Goal: Communication & Community: Answer question/provide support

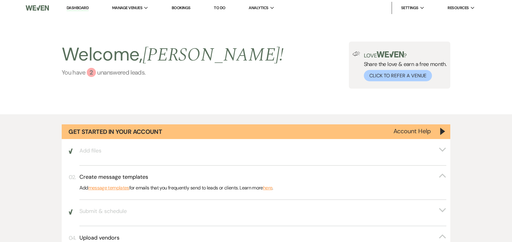
click at [124, 68] on link "You have 2 unanswered lead s ." at bounding box center [173, 72] width 222 height 9
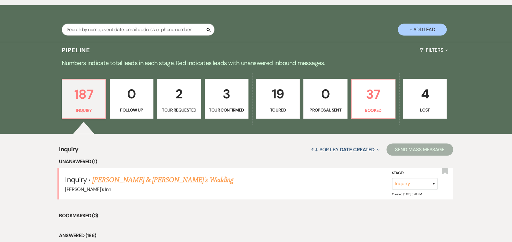
scroll to position [473, 0]
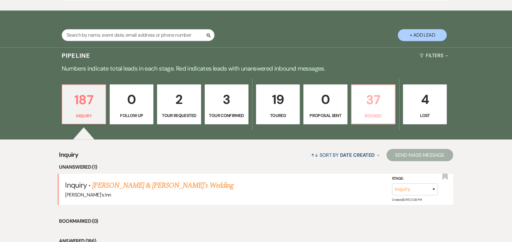
click at [373, 105] on p "37" at bounding box center [373, 99] width 36 height 20
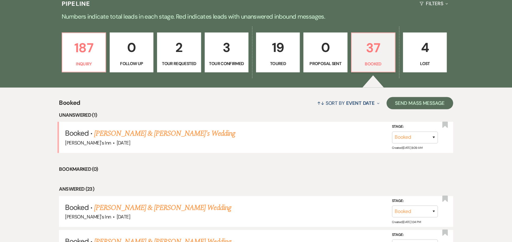
scroll to position [539, 0]
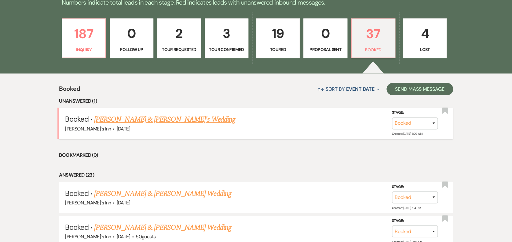
click at [163, 124] on link "[PERSON_NAME] & [PERSON_NAME]'s Wedding" at bounding box center [164, 119] width 141 height 11
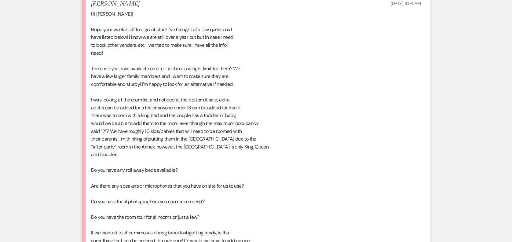
scroll to position [2264, 0]
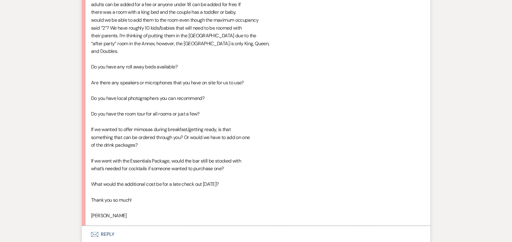
click at [102, 226] on button "Envelope Reply" at bounding box center [256, 234] width 348 height 17
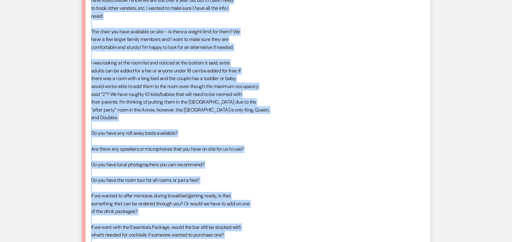
scroll to position [2308, 0]
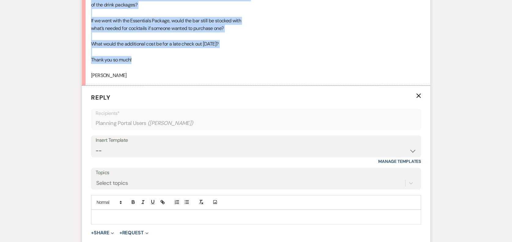
click at [199, 168] on label "Topics" at bounding box center [256, 172] width 321 height 9
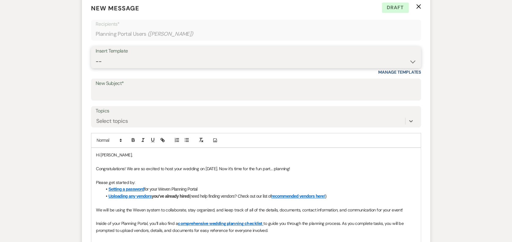
click at [349, 56] on select "-- Weven Planning Portal Introduction (Booked Events) Initial Inquiry Response …" at bounding box center [256, 62] width 321 height 12
click at [417, 8] on icon "X" at bounding box center [418, 6] width 5 height 5
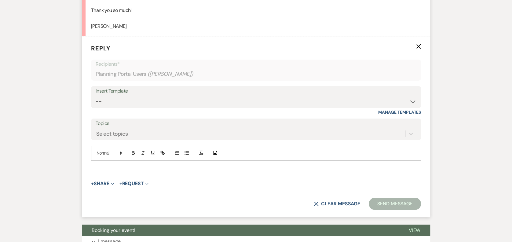
scroll to position [2180, 0]
click at [249, 160] on div at bounding box center [255, 167] width 329 height 14
click at [198, 164] on p at bounding box center [256, 167] width 320 height 7
click at [123, 164] on p at bounding box center [256, 167] width 320 height 7
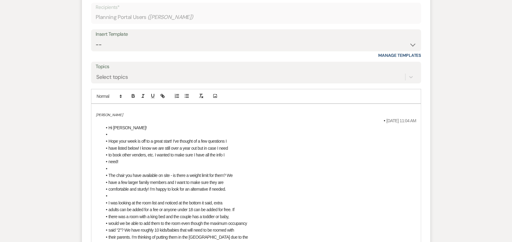
scroll to position [2238, 0]
click at [187, 96] on line "button" at bounding box center [187, 96] width 3 height 0
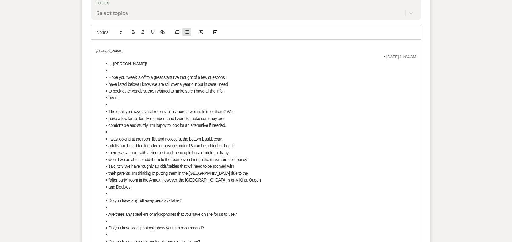
scroll to position [2300, 0]
click at [239, 122] on li "comfortable and sturdy! I’m happy to look for an alternative if needed." at bounding box center [259, 125] width 314 height 7
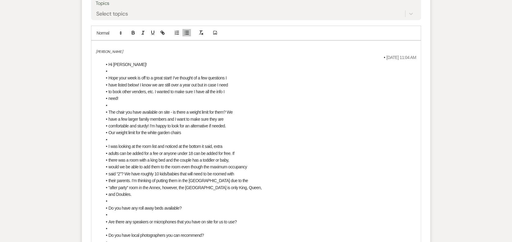
click at [196, 144] on span "I was looking at the room list and noticed at the bottom it said, extra" at bounding box center [165, 146] width 114 height 5
drag, startPoint x: 185, startPoint y: 111, endPoint x: 117, endPoint y: 88, distance: 72.1
click at [98, 115] on div "Molly Frazier Sep 09, 2025, 11:04 AM Hi Maria! Hope your week is off to a great…" at bounding box center [255, 190] width 329 height 298
click at [134, 3] on form "Reply X Draft Recipients* Planning Portal Users ( Molly Frazier ) Insert Templa…" at bounding box center [256, 148] width 348 height 464
drag, startPoint x: 194, startPoint y: 113, endPoint x: 92, endPoint y: 119, distance: 101.8
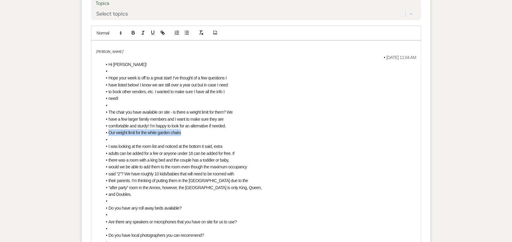
click at [98, 113] on div "Molly Frazier Sep 09, 2025, 11:04 AM Hi Maria! Hope your week is off to a great…" at bounding box center [255, 190] width 329 height 298
click at [131, 30] on icon "button" at bounding box center [132, 32] width 5 height 5
click at [196, 129] on li "Our weight limit for the white garden chairs" at bounding box center [259, 132] width 314 height 7
click at [174, 136] on li at bounding box center [259, 139] width 314 height 7
click at [208, 123] on span "comfortable and sturdy! I’m happy to look for an alternative if needed." at bounding box center [166, 125] width 117 height 5
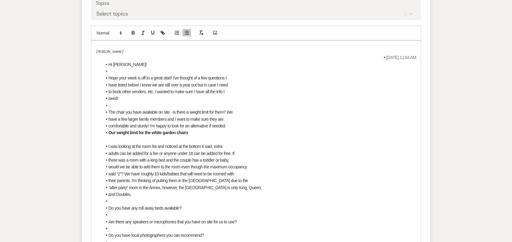
click at [198, 129] on li "Our weight limit for the white garden chairs" at bounding box center [259, 132] width 314 height 7
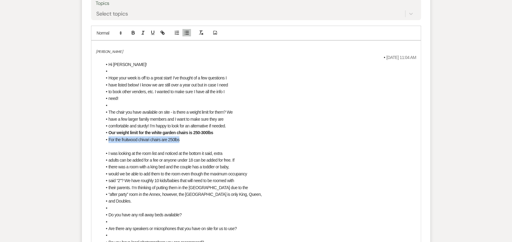
drag, startPoint x: 184, startPoint y: 119, endPoint x: 105, endPoint y: 121, distance: 78.8
click at [105, 136] on li "For the fruitwood chivari chairs are 250lbs" at bounding box center [259, 139] width 314 height 7
drag, startPoint x: 134, startPoint y: 12, endPoint x: 119, endPoint y: 22, distance: 18.0
click at [131, 30] on icon "button" at bounding box center [132, 32] width 5 height 5
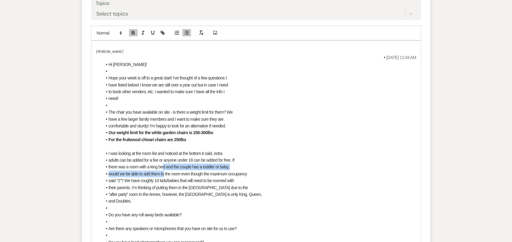
drag, startPoint x: 162, startPoint y: 145, endPoint x: 164, endPoint y: 159, distance: 14.2
click at [164, 159] on ul "I was looking at the room list and noticed at the bottom it said, extra adults …" at bounding box center [259, 242] width 314 height 185
click at [202, 143] on p at bounding box center [256, 146] width 320 height 7
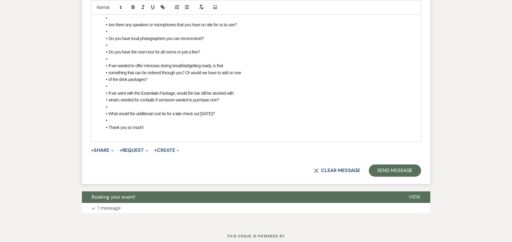
scroll to position [2292, 0]
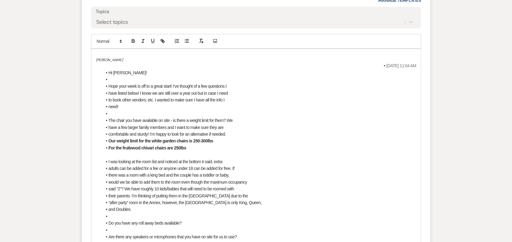
click at [239, 165] on li "adults can be added for a fee or anyone under 18 can be added for free. If" at bounding box center [259, 168] width 314 height 7
click at [125, 186] on span "said “2”? We have roughly 10 kids/babies that will need to be roomed with" at bounding box center [170, 188] width 125 height 5
click at [144, 213] on li at bounding box center [259, 216] width 314 height 7
click at [161, 206] on li "and Doubles." at bounding box center [259, 209] width 314 height 7
drag, startPoint x: 213, startPoint y: 191, endPoint x: 130, endPoint y: 188, distance: 82.2
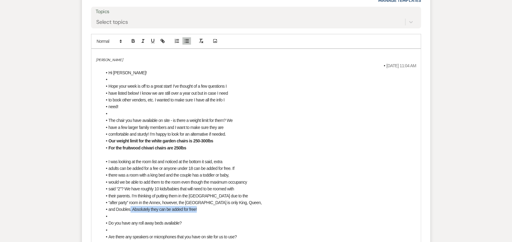
click at [130, 206] on li "and Doubles. Absolutely they can be added for free!" at bounding box center [259, 209] width 314 height 7
click at [134, 38] on icon "button" at bounding box center [132, 40] width 5 height 5
click at [221, 200] on span "“after party” room in the Annex, however, the [GEOGRAPHIC_DATA] is only King, Q…" at bounding box center [184, 202] width 153 height 5
click at [197, 213] on li at bounding box center [259, 216] width 314 height 7
click at [193, 220] on li "Do you have any roll away beds available?" at bounding box center [259, 223] width 314 height 7
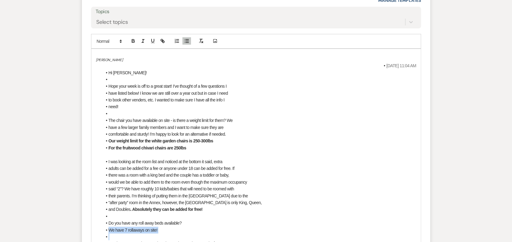
drag, startPoint x: 185, startPoint y: 205, endPoint x: 156, endPoint y: 197, distance: 29.9
click at [132, 38] on icon "button" at bounding box center [132, 40] width 5 height 5
click at [162, 200] on span "“after party” room in the Annex, however, the [GEOGRAPHIC_DATA] is only King, Q…" at bounding box center [184, 202] width 153 height 5
click at [176, 233] on li at bounding box center [259, 236] width 314 height 7
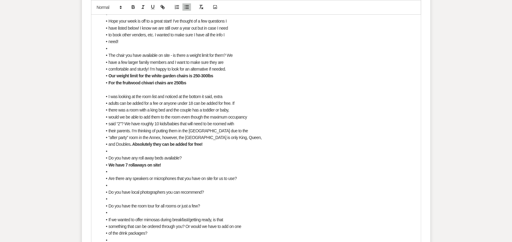
scroll to position [2357, 0]
click at [256, 182] on li at bounding box center [259, 185] width 314 height 7
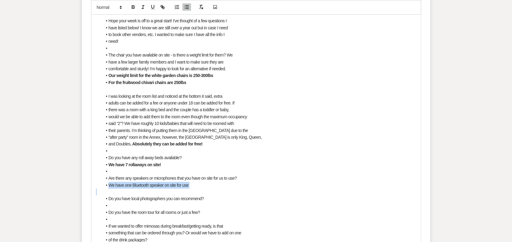
drag, startPoint x: 198, startPoint y: 169, endPoint x: 96, endPoint y: 166, distance: 102.0
click at [96, 166] on div "[PERSON_NAME] [DATE] 11:04 AM Hi [PERSON_NAME]! Hope your week is off to a grea…" at bounding box center [255, 143] width 329 height 318
click at [133, 7] on icon "button" at bounding box center [132, 6] width 5 height 5
click at [216, 195] on li "Do you have local photographers you can recommend?" at bounding box center [259, 198] width 314 height 7
click at [117, 202] on li "We love Solare Photos" at bounding box center [259, 205] width 314 height 7
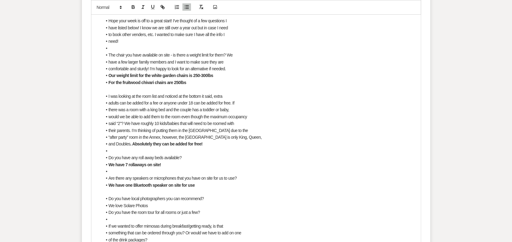
drag, startPoint x: 175, startPoint y: 185, endPoint x: 108, endPoint y: 176, distance: 67.7
click at [104, 202] on li "We love Solare Photos" at bounding box center [259, 205] width 314 height 7
click at [132, 10] on button "button" at bounding box center [133, 6] width 9 height 7
click at [200, 196] on span "Do you have local photographers you can recommend?" at bounding box center [155, 198] width 95 height 5
click at [165, 236] on li "of the drink packages?" at bounding box center [259, 239] width 314 height 7
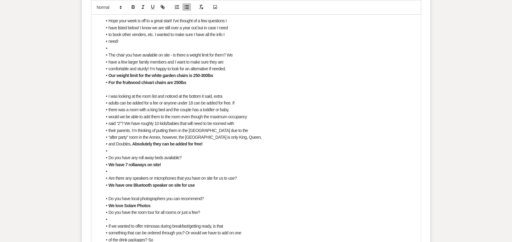
scroll to position [2517, 0]
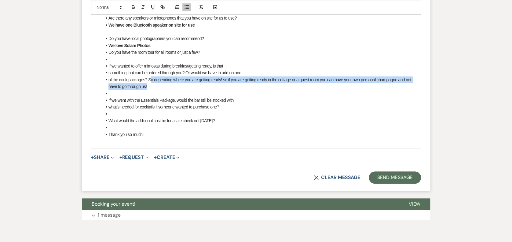
drag, startPoint x: 168, startPoint y: 70, endPoint x: 150, endPoint y: 56, distance: 23.1
click at [150, 56] on ul "Do you have local photographers you can recommend? We love Solare Photos Do you…" at bounding box center [259, 86] width 314 height 103
click at [135, 6] on icon "button" at bounding box center [132, 6] width 5 height 5
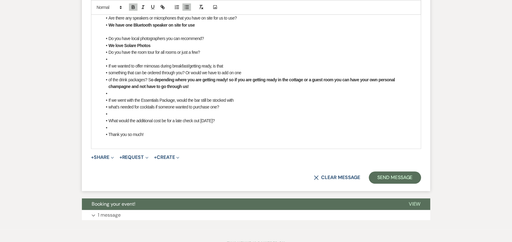
click at [263, 97] on li "If we went with the Essentials Package, would the bar still be stocked with" at bounding box center [259, 100] width 314 height 7
drag, startPoint x: 153, startPoint y: 57, endPoint x: 166, endPoint y: 12, distance: 46.6
click at [146, 76] on li "of the drink packages? S o depending where you are getting ready! so if you are…" at bounding box center [259, 83] width 314 height 14
drag, startPoint x: 132, startPoint y: 5, endPoint x: 128, endPoint y: 9, distance: 5.2
click at [131, 7] on icon "button" at bounding box center [132, 6] width 5 height 5
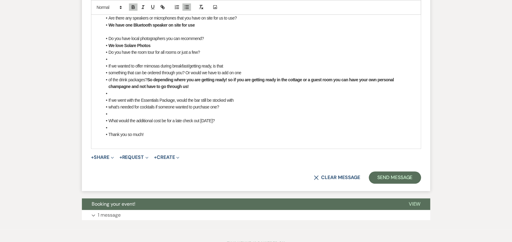
click at [192, 111] on li at bounding box center [259, 114] width 314 height 7
drag, startPoint x: 195, startPoint y: 95, endPoint x: 35, endPoint y: 91, distance: 159.1
drag, startPoint x: 131, startPoint y: 7, endPoint x: 171, endPoint y: 17, distance: 40.6
click at [131, 7] on icon "button" at bounding box center [132, 6] width 5 height 5
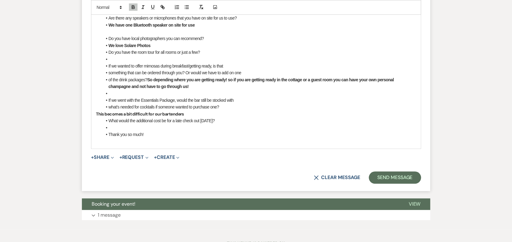
click at [213, 111] on p "This becomes a bit difficult for our bartenders" at bounding box center [256, 114] width 320 height 7
click at [355, 111] on p "This becomes a bit difficult for our bartenders because they will set everythin…" at bounding box center [256, 114] width 320 height 7
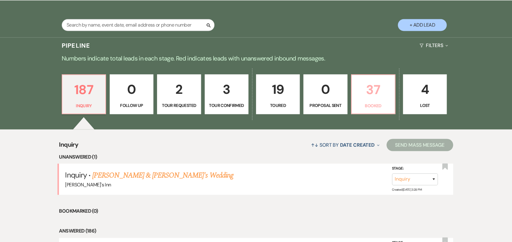
click at [356, 87] on p "37" at bounding box center [373, 89] width 36 height 20
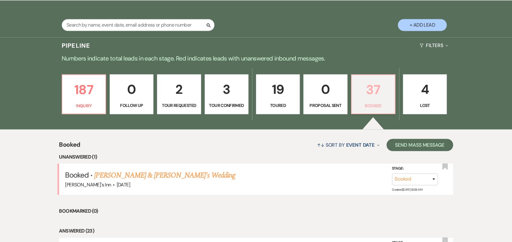
click at [359, 86] on p "37" at bounding box center [373, 89] width 36 height 20
click at [134, 176] on link "[PERSON_NAME] & [PERSON_NAME]'s Wedding" at bounding box center [164, 174] width 141 height 11
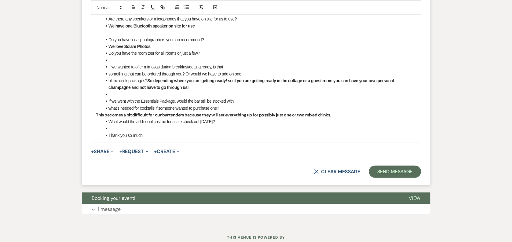
scroll to position [2893, 0]
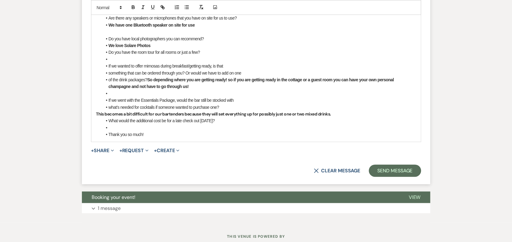
click at [237, 117] on li "What would the additional cost be for a late check out [DATE]?" at bounding box center [259, 120] width 314 height 7
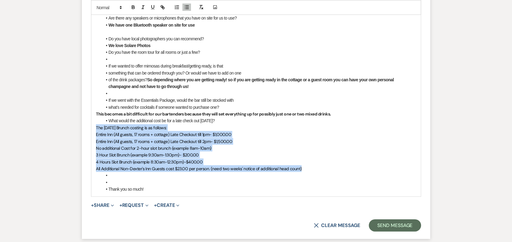
drag, startPoint x: 309, startPoint y: 145, endPoint x: 96, endPoint y: 107, distance: 216.9
click at [96, 107] on div "[PERSON_NAME] [DATE] 11:04 AM Hi [PERSON_NAME]! Hope your week is off to a grea…" at bounding box center [255, 10] width 329 height 373
click at [135, 10] on button "button" at bounding box center [133, 6] width 9 height 7
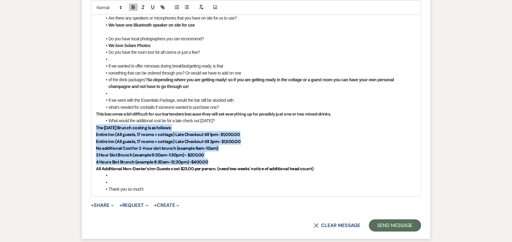
click at [180, 124] on p "The [DATE] Brunch costing is as follows:" at bounding box center [256, 127] width 320 height 7
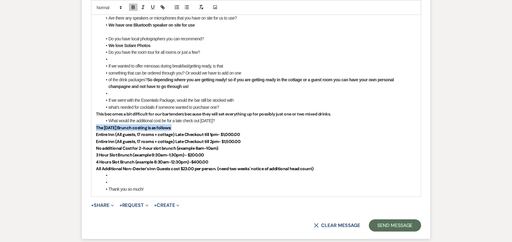
drag, startPoint x: 180, startPoint y: 105, endPoint x: 57, endPoint y: 111, distance: 123.2
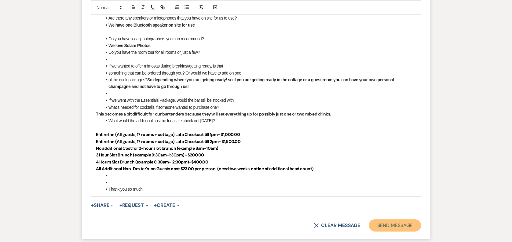
click at [386, 219] on button "Send Message" at bounding box center [395, 225] width 52 height 12
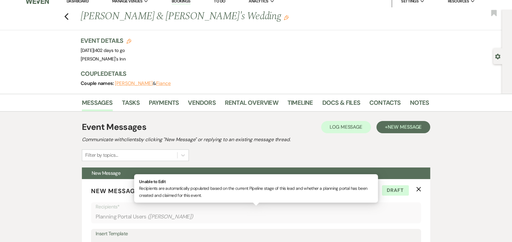
scroll to position [0, 0]
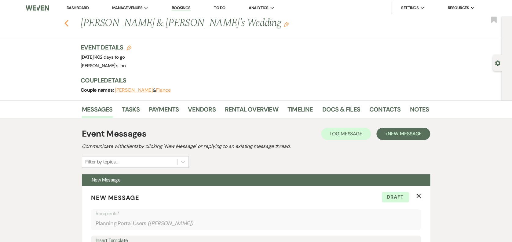
click at [69, 24] on icon "Previous" at bounding box center [66, 23] width 5 height 7
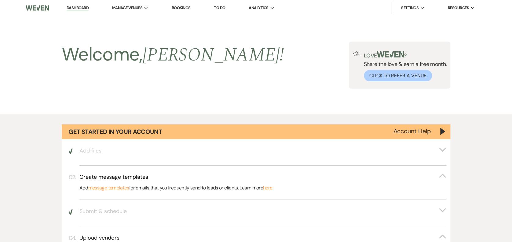
scroll to position [483, 0]
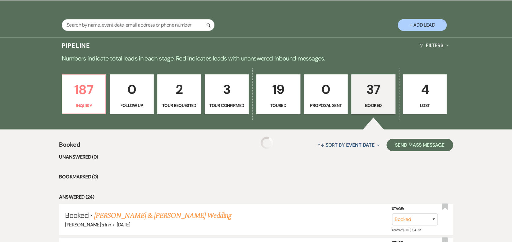
click at [173, 148] on div "↑↓ Sort By Event Date Expand Send Mass Message" at bounding box center [266, 144] width 373 height 16
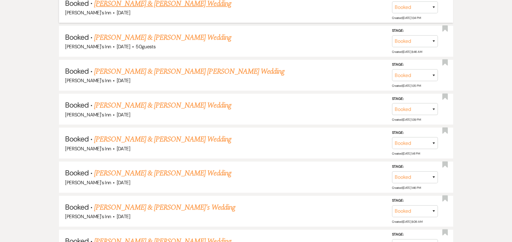
click at [155, 4] on link "[PERSON_NAME] & [PERSON_NAME] Wedding" at bounding box center [162, 3] width 137 height 11
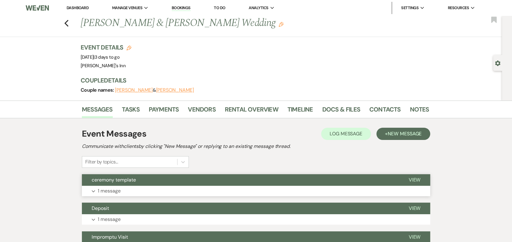
click at [173, 185] on button "ceremony template" at bounding box center [240, 180] width 317 height 12
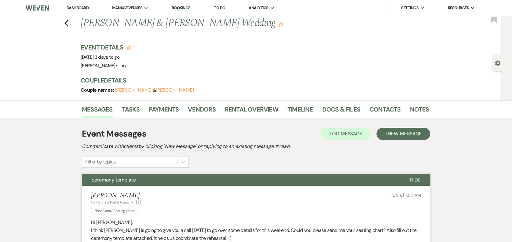
scroll to position [212, 0]
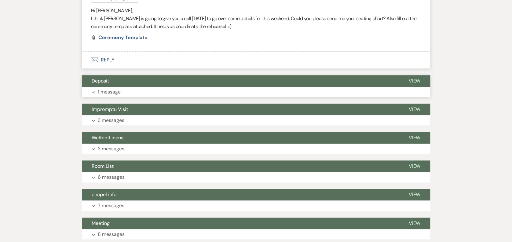
click at [132, 87] on button "Expand 1 message" at bounding box center [256, 92] width 348 height 10
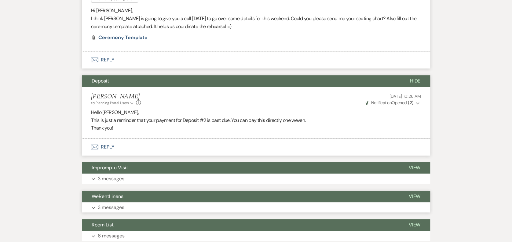
click at [147, 203] on button "Expand 3 messages" at bounding box center [256, 207] width 348 height 10
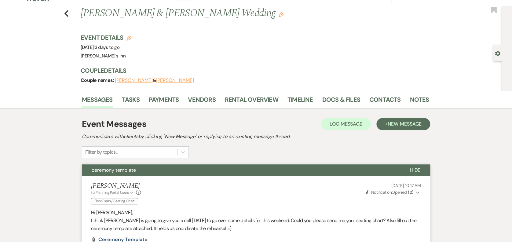
scroll to position [0, 0]
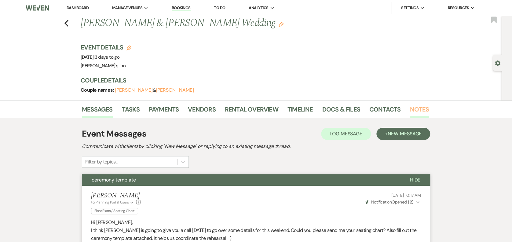
click at [418, 108] on link "Notes" at bounding box center [418, 110] width 19 height 13
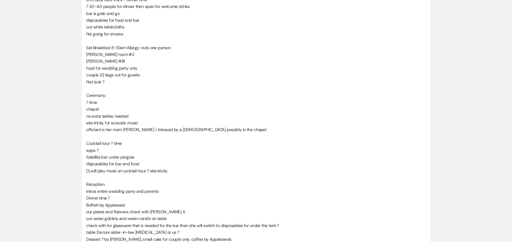
scroll to position [385, 0]
